Goal: Task Accomplishment & Management: Use online tool/utility

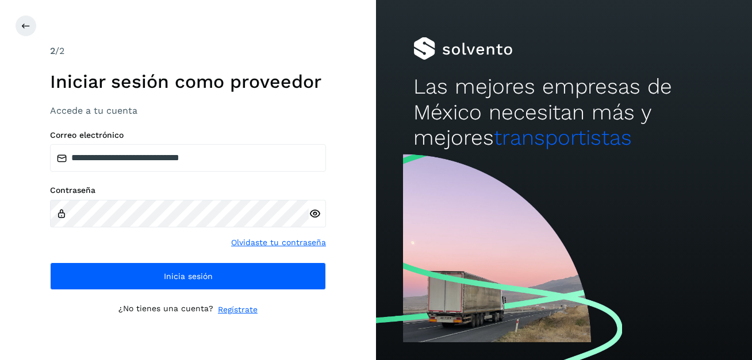
click at [361, 18] on div at bounding box center [391, 26] width 752 height 22
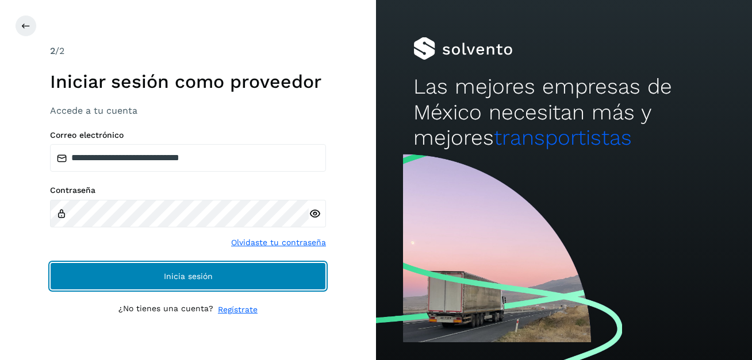
click at [191, 275] on span "Inicia sesión" at bounding box center [188, 276] width 49 height 8
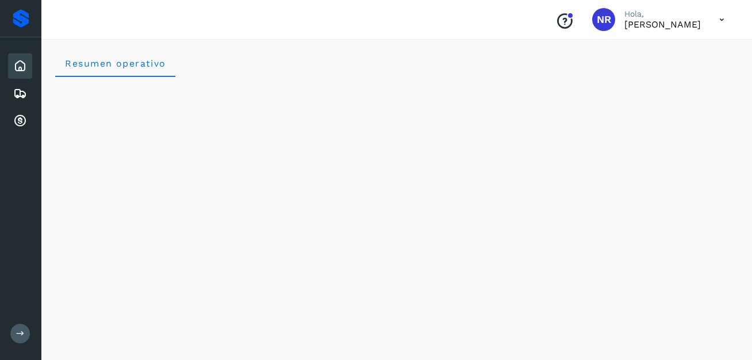
click at [20, 69] on icon at bounding box center [20, 66] width 14 height 14
click at [14, 95] on icon at bounding box center [20, 94] width 14 height 14
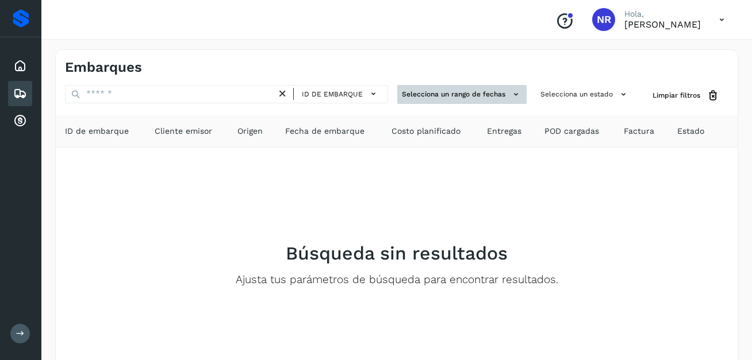
click at [513, 94] on icon at bounding box center [516, 95] width 12 height 12
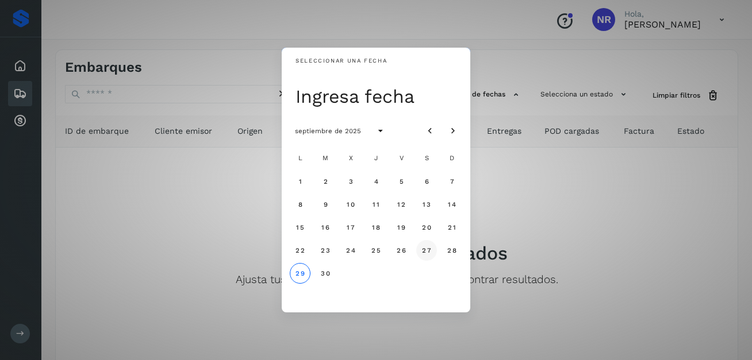
click at [427, 249] on span "27" at bounding box center [426, 251] width 10 height 8
click at [577, 230] on div "Seleccionar una fecha [DATE] [DATE] L M X J V S D 1 2 3 4 5 6 7 8 9 10 11 12 13…" at bounding box center [376, 180] width 752 height 360
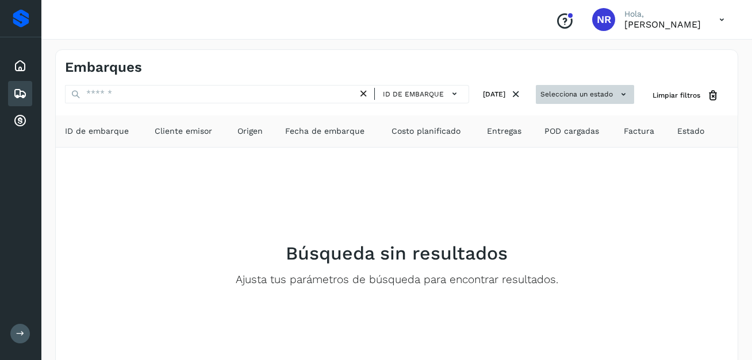
click at [624, 96] on icon at bounding box center [623, 95] width 12 height 12
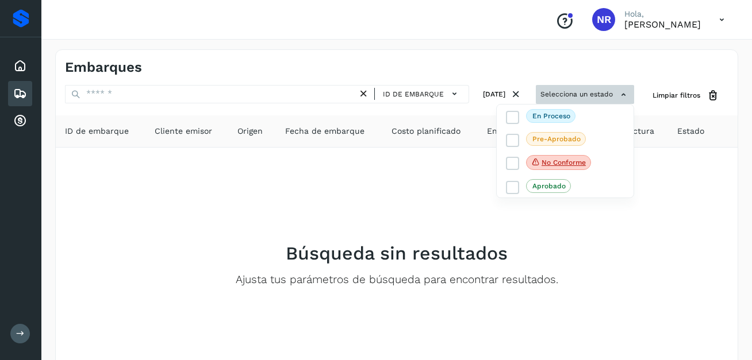
click at [624, 96] on div at bounding box center [376, 180] width 752 height 360
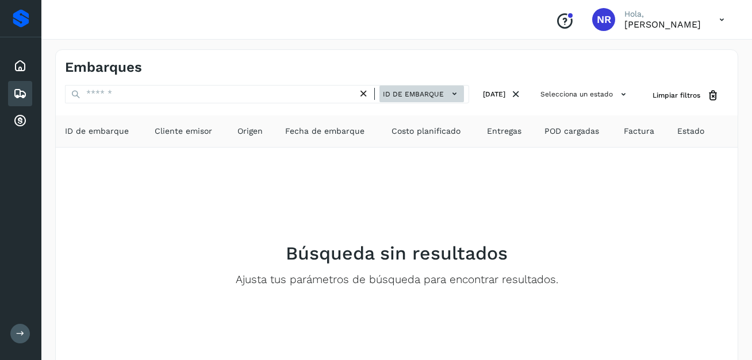
click at [448, 99] on icon at bounding box center [454, 94] width 12 height 12
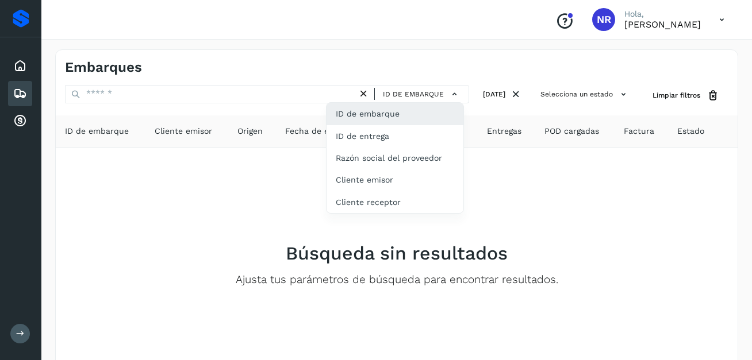
drag, startPoint x: 530, startPoint y: 233, endPoint x: 525, endPoint y: 225, distance: 8.8
click at [530, 233] on div at bounding box center [376, 180] width 752 height 360
